Goal: Information Seeking & Learning: Learn about a topic

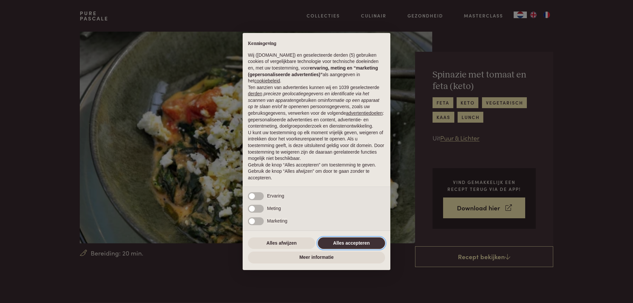
click at [337, 243] on button "Alles accepteren" at bounding box center [351, 243] width 67 height 12
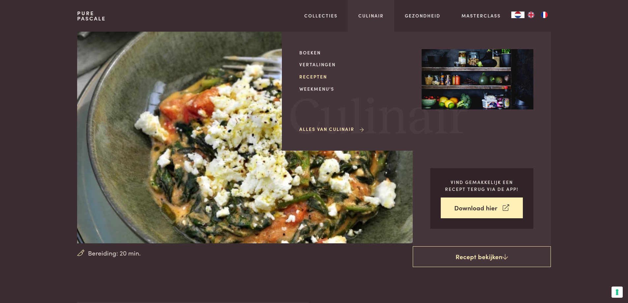
click at [312, 77] on link "Recepten" at bounding box center [355, 76] width 112 height 7
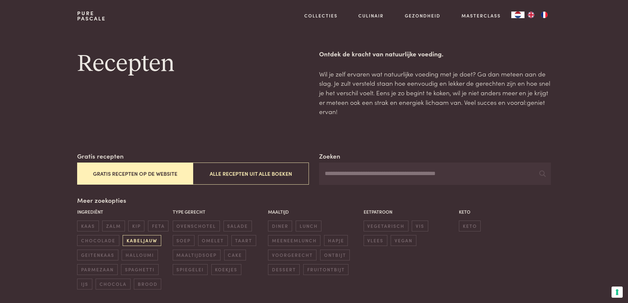
click at [141, 241] on span "kabeljauw" at bounding box center [142, 240] width 38 height 11
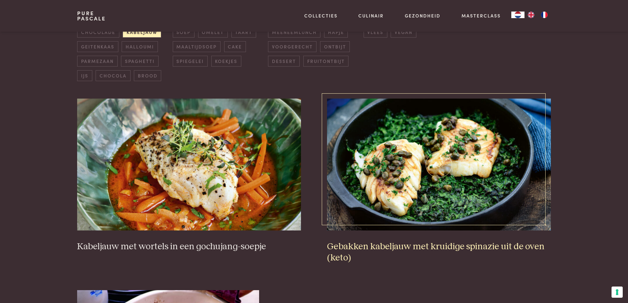
scroll to position [217, 0]
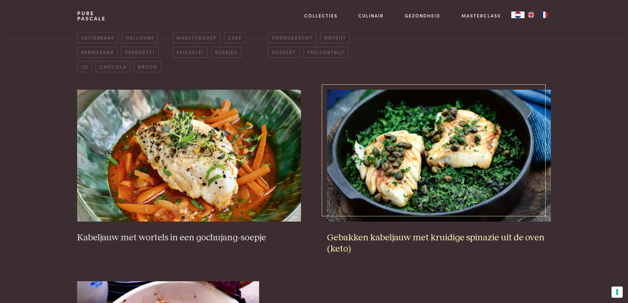
click at [379, 238] on h3 "Gebakken kabeljauw met kruidige spinazie uit de oven (keto)" at bounding box center [438, 243] width 223 height 23
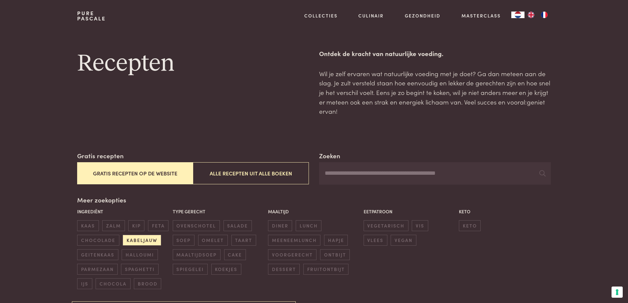
scroll to position [0, 0]
